Goal: Check status

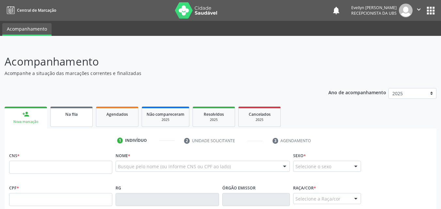
click at [82, 117] on link "Na fila" at bounding box center [71, 117] width 42 height 20
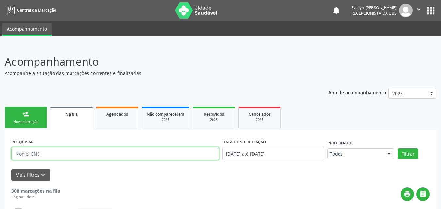
click at [69, 152] on input "text" at bounding box center [114, 153] width 207 height 13
type input "[PERSON_NAME]"
click at [397, 148] on button "Filtrar" at bounding box center [407, 153] width 21 height 11
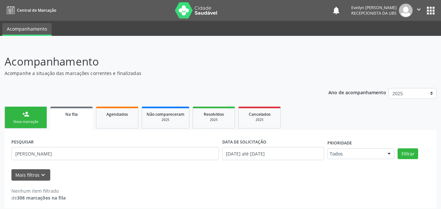
scroll to position [4, 0]
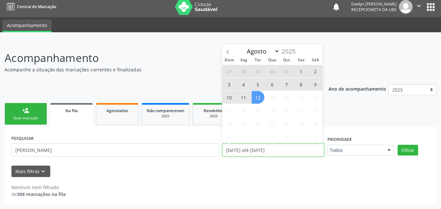
click at [279, 149] on input "[DATE] até [DATE]" at bounding box center [273, 149] width 102 height 13
click at [230, 51] on icon at bounding box center [227, 52] width 5 height 5
select select "6"
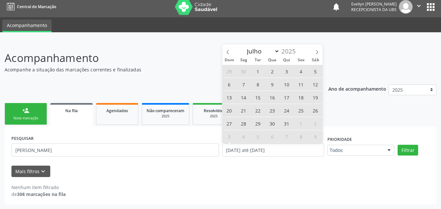
click at [257, 72] on span "1" at bounding box center [257, 71] width 13 height 13
type input "[DATE]"
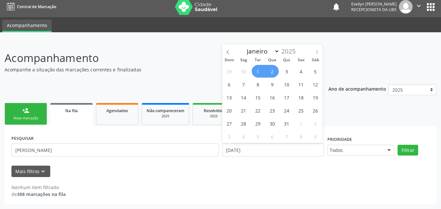
click at [319, 49] on span at bounding box center [316, 49] width 11 height 11
select select "7"
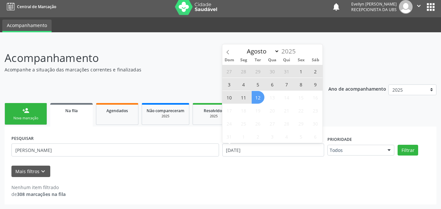
click at [255, 97] on span "12" at bounding box center [257, 97] width 13 height 13
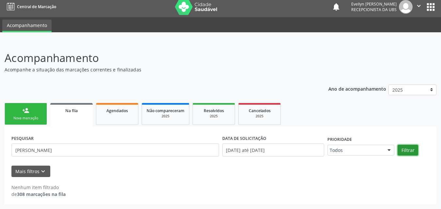
click at [403, 152] on button "Filtrar" at bounding box center [407, 150] width 21 height 11
